Goal: Register for event/course

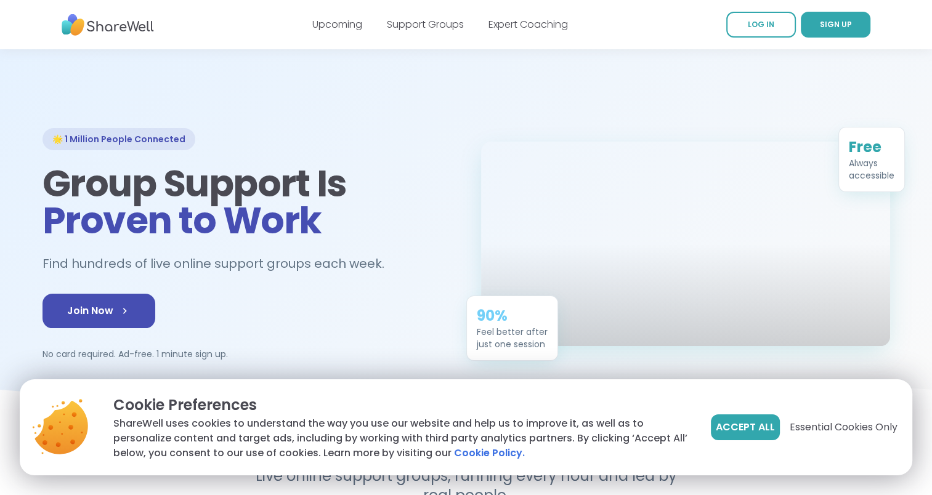
click at [760, 426] on span "Accept All" at bounding box center [744, 427] width 59 height 15
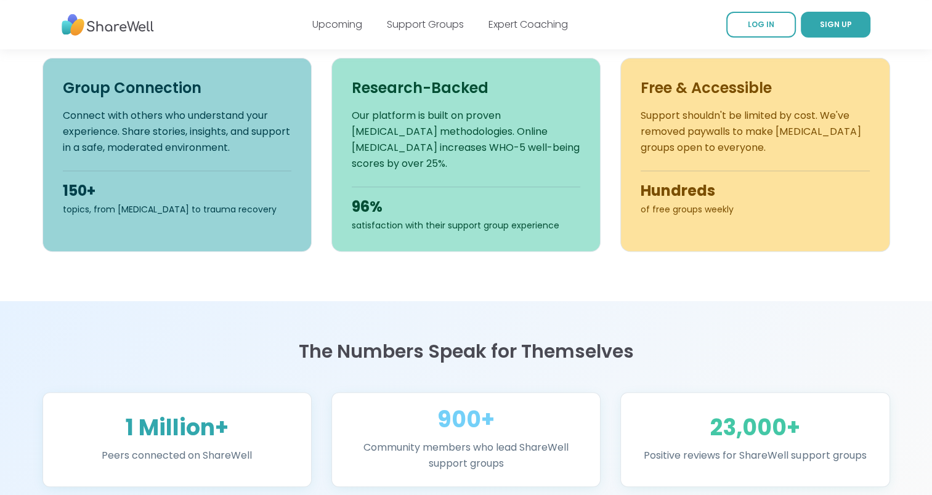
scroll to position [493, 0]
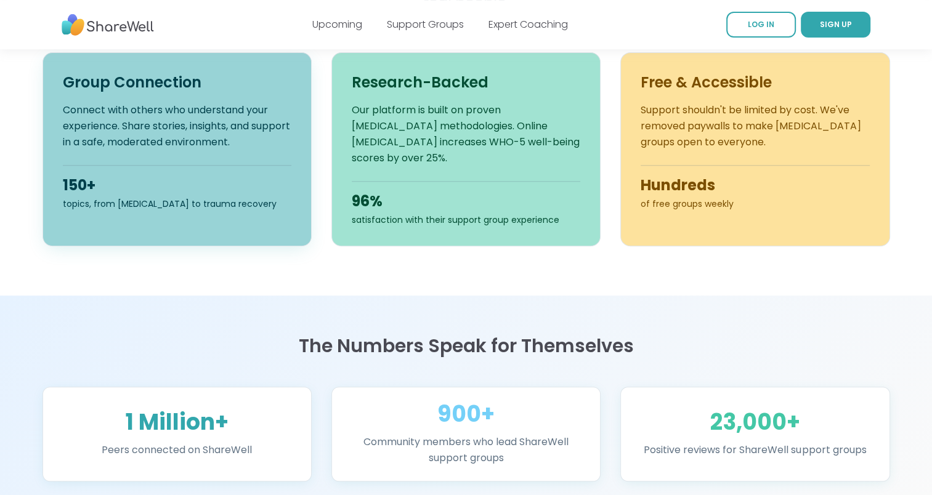
click at [111, 115] on p "Connect with others who understand your experience. Share stories, insights, an…" at bounding box center [177, 126] width 228 height 48
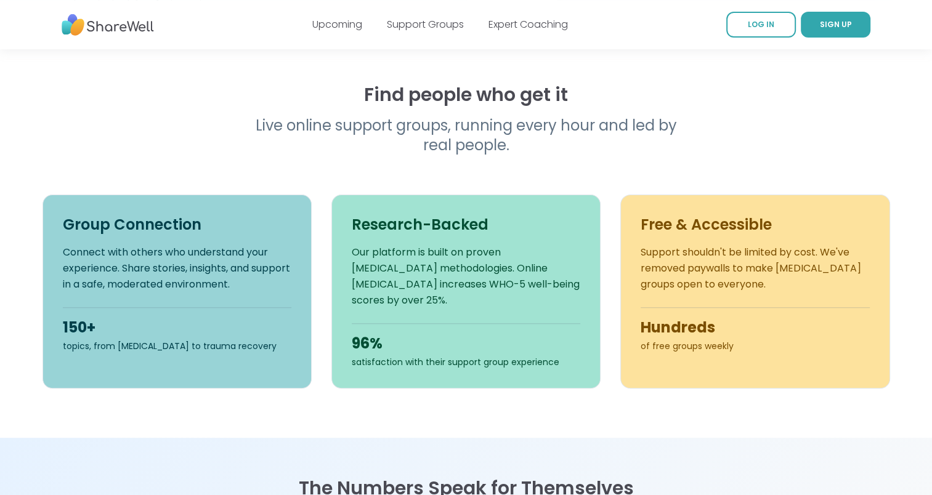
scroll to position [246, 0]
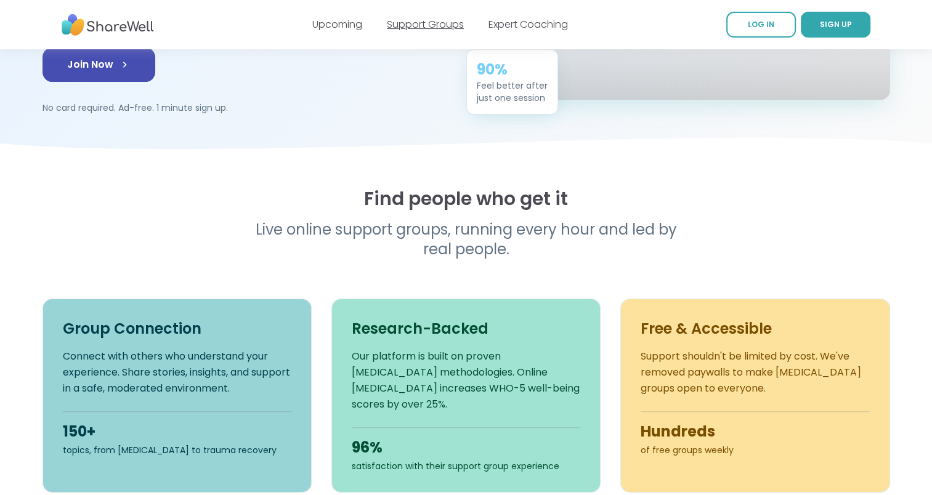
click at [416, 25] on link "Support Groups" at bounding box center [425, 24] width 77 height 14
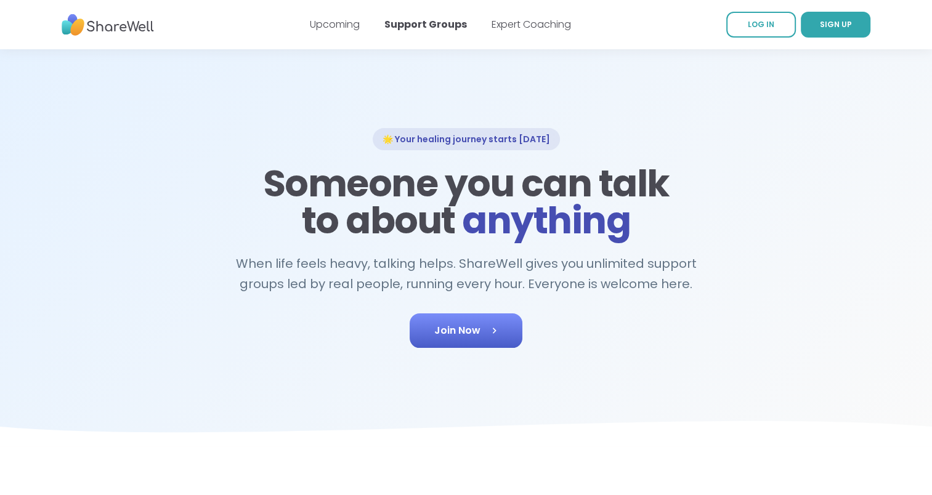
click at [452, 342] on link "Join Now" at bounding box center [465, 330] width 113 height 34
